Goal: Navigation & Orientation: Find specific page/section

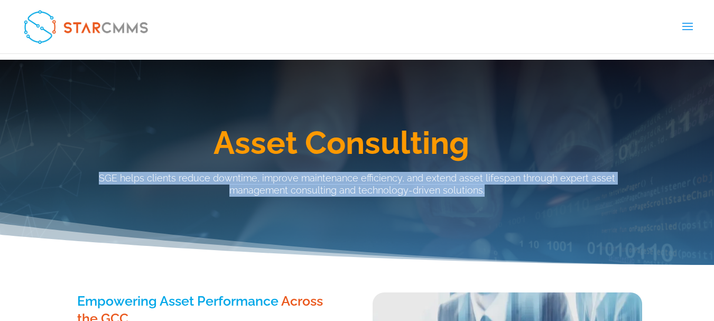
click at [0, 0] on link "Company" at bounding box center [0, 0] width 0 height 0
click at [0, 0] on link "About StarCMMS" at bounding box center [0, 0] width 0 height 0
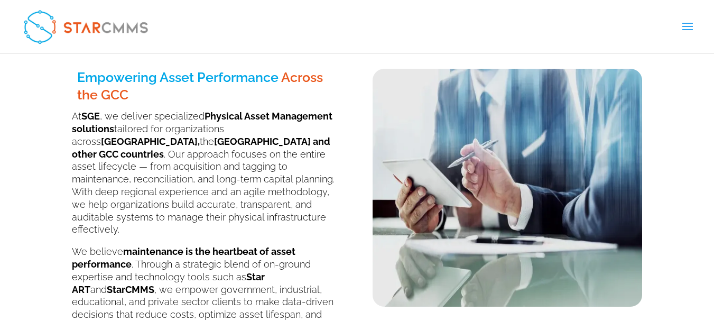
scroll to position [264, 0]
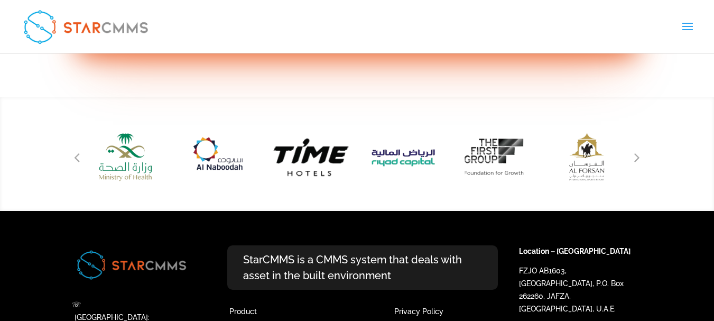
scroll to position [1375, 0]
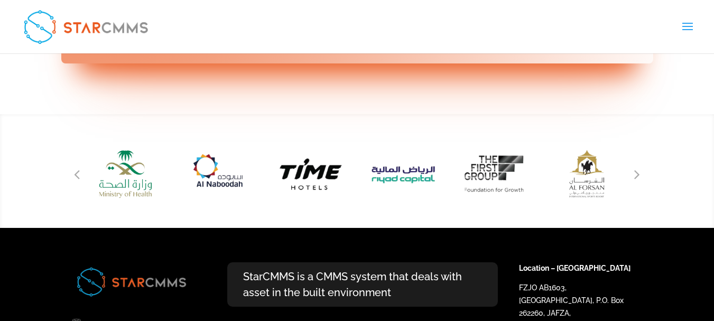
click at [0, 0] on link "Asset Consulting" at bounding box center [0, 0] width 0 height 0
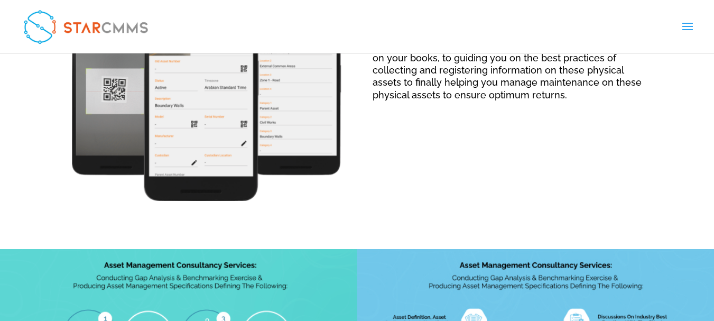
scroll to position [1269, 0]
